Goal: Transaction & Acquisition: Purchase product/service

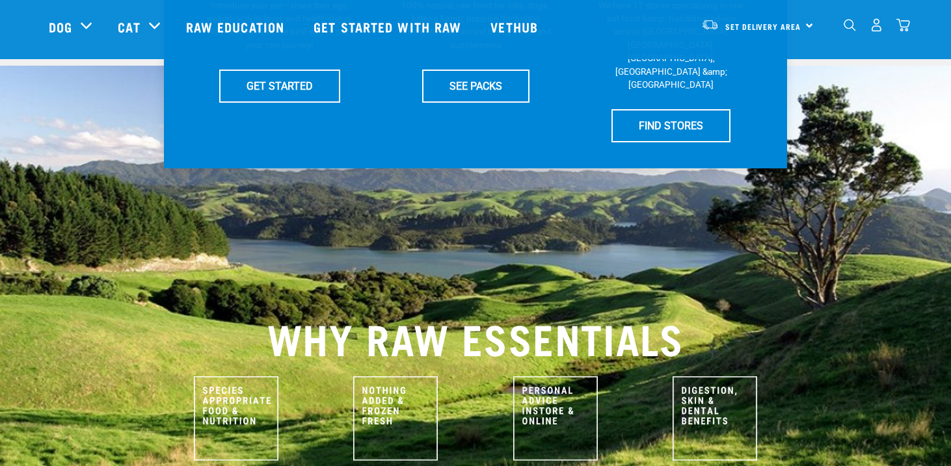
scroll to position [377, 0]
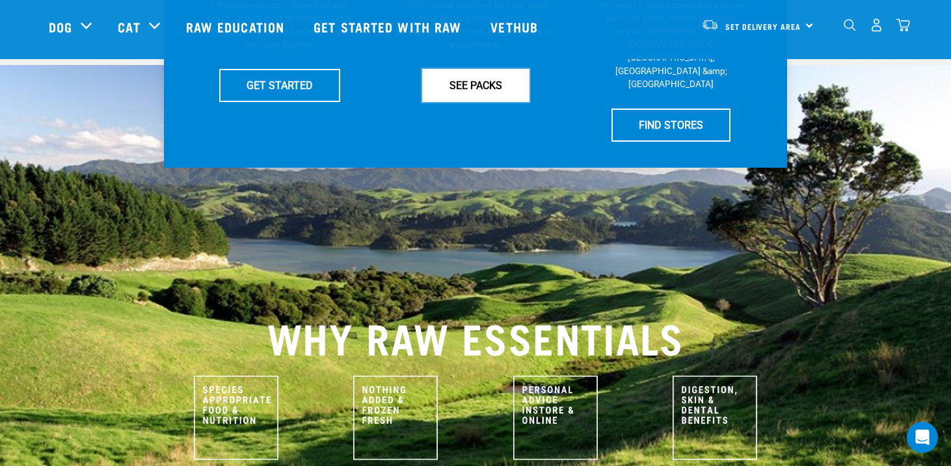
click at [458, 88] on link "SEE PACKS" at bounding box center [475, 85] width 107 height 33
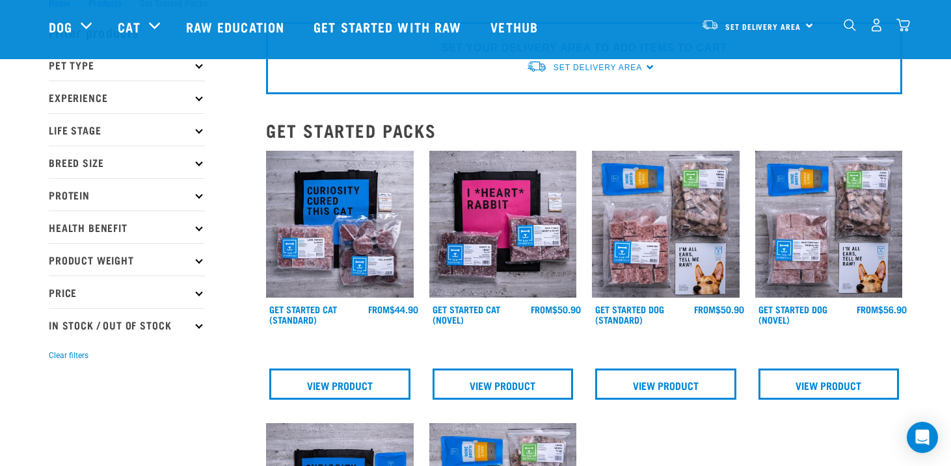
scroll to position [43, 0]
click at [198, 70] on p "Pet Type" at bounding box center [127, 65] width 156 height 33
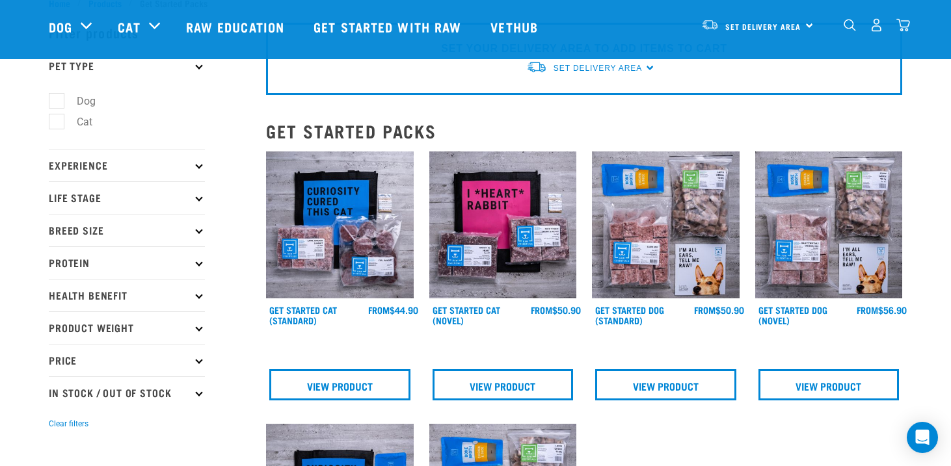
click at [59, 100] on label "Dog" at bounding box center [78, 101] width 45 height 16
click at [57, 100] on input "Dog" at bounding box center [53, 98] width 8 height 8
checkbox input "true"
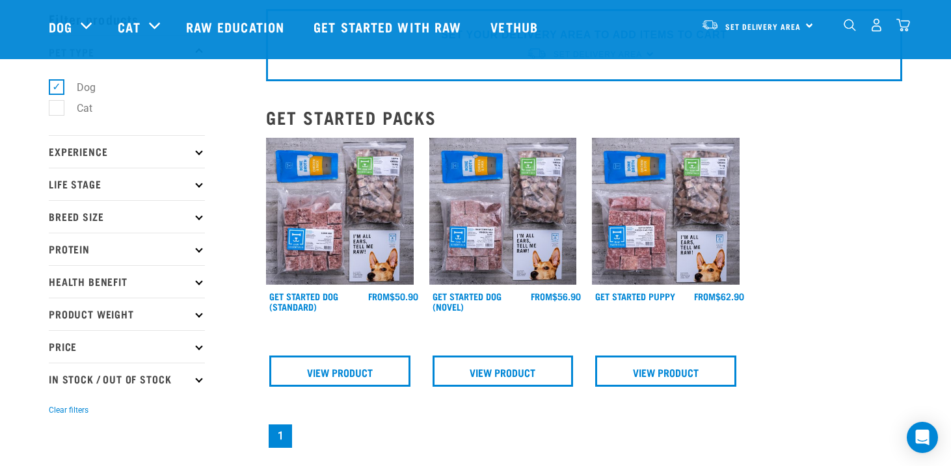
scroll to position [57, 0]
click at [197, 347] on icon at bounding box center [198, 346] width 7 height 7
click at [97, 384] on label "Under $20" at bounding box center [92, 382] width 73 height 16
click at [57, 384] on input "Under $20" at bounding box center [53, 380] width 8 height 8
checkbox input "true"
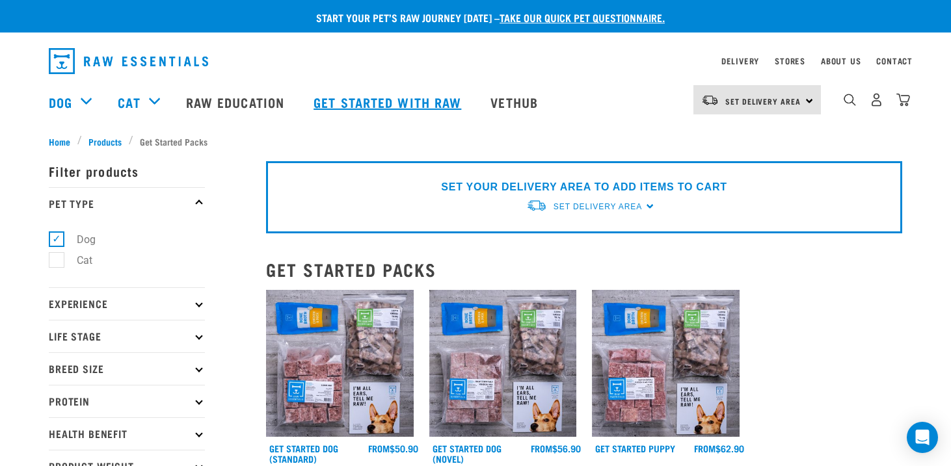
click at [395, 90] on link "Get started with Raw" at bounding box center [389, 102] width 177 height 52
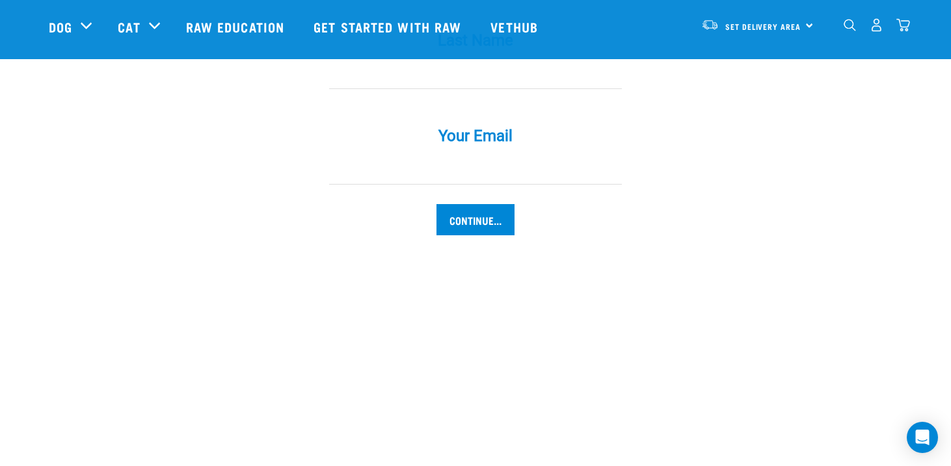
scroll to position [1402, 0]
click at [462, 208] on input "Continue..." at bounding box center [475, 223] width 78 height 31
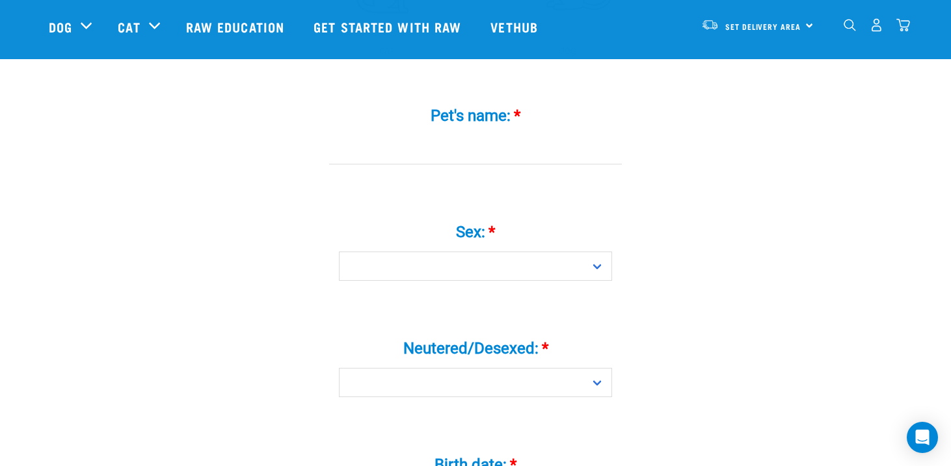
scroll to position [422, 0]
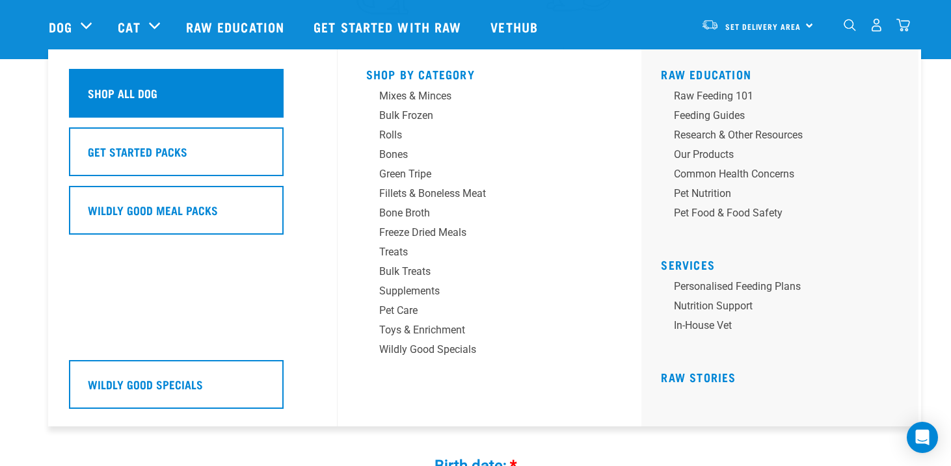
click at [94, 89] on h5 "Shop All Dog" at bounding box center [123, 93] width 70 height 17
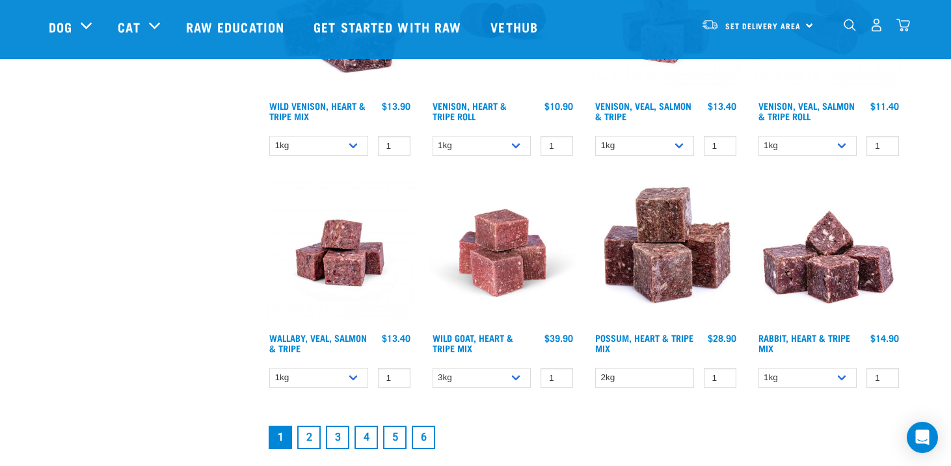
scroll to position [1739, 0]
